Goal: Transaction & Acquisition: Book appointment/travel/reservation

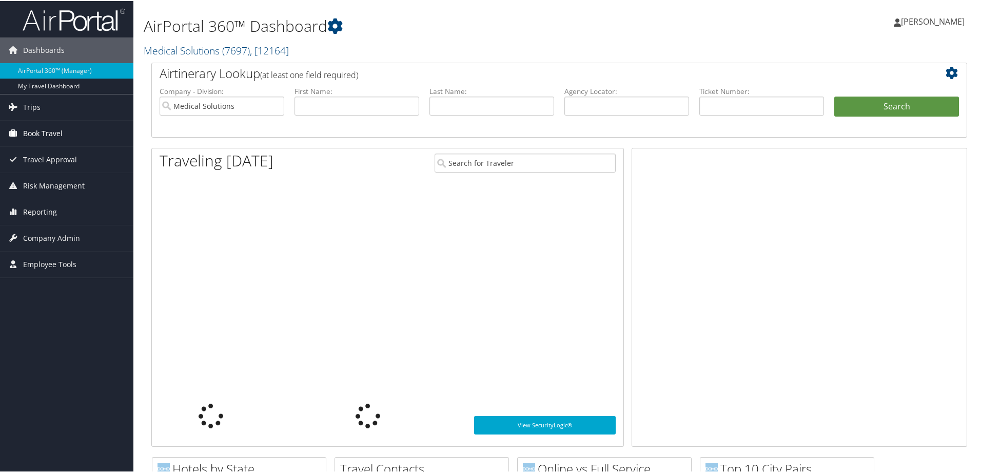
click at [51, 133] on span "Book Travel" at bounding box center [43, 133] width 40 height 26
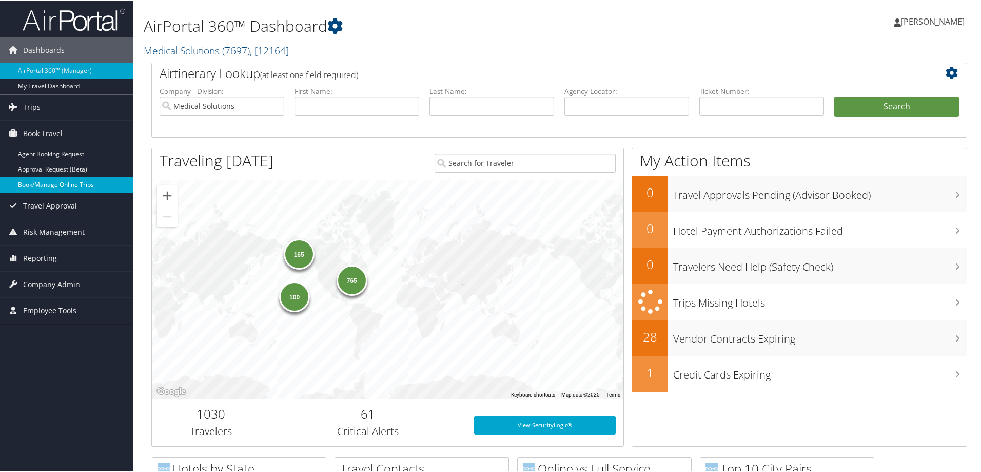
click at [73, 187] on link "Book/Manage Online Trips" at bounding box center [66, 183] width 133 height 15
